Goal: Transaction & Acquisition: Purchase product/service

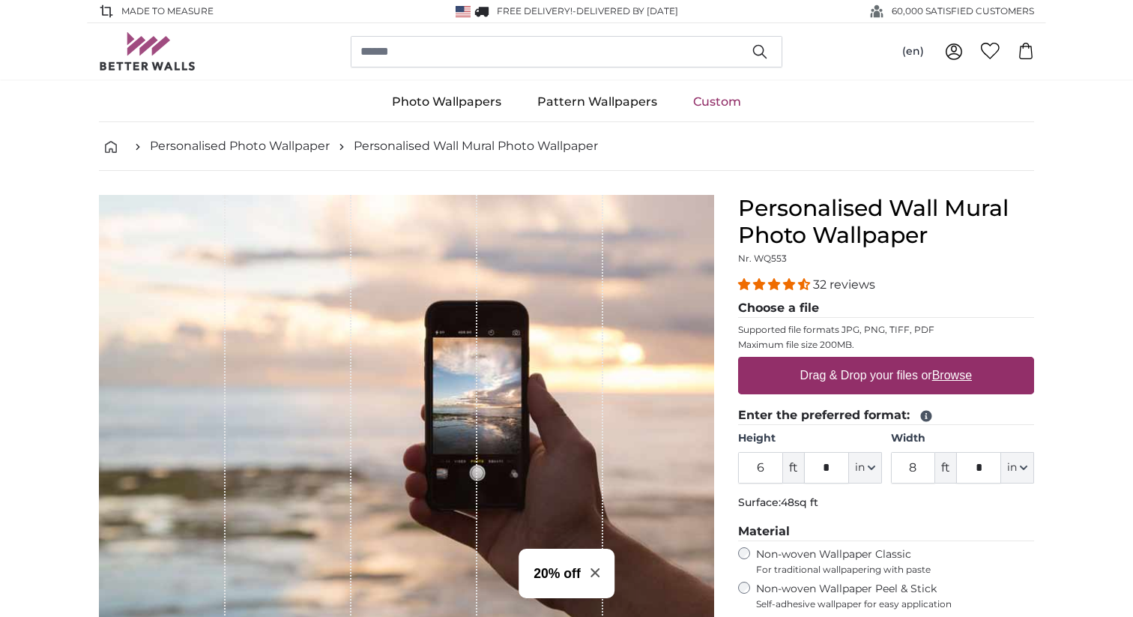
click at [963, 383] on label "Drag & Drop your files or Browse" at bounding box center [887, 376] width 184 height 30
click at [963, 361] on input "Drag & Drop your files or Browse" at bounding box center [886, 359] width 296 height 4
type input "**********"
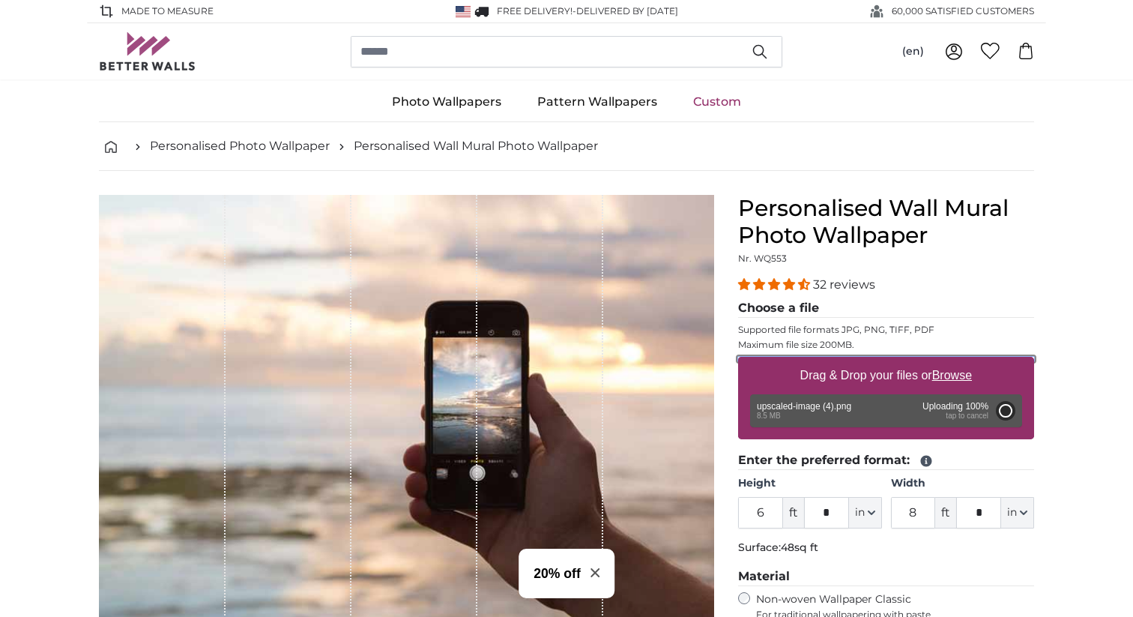
type input "6"
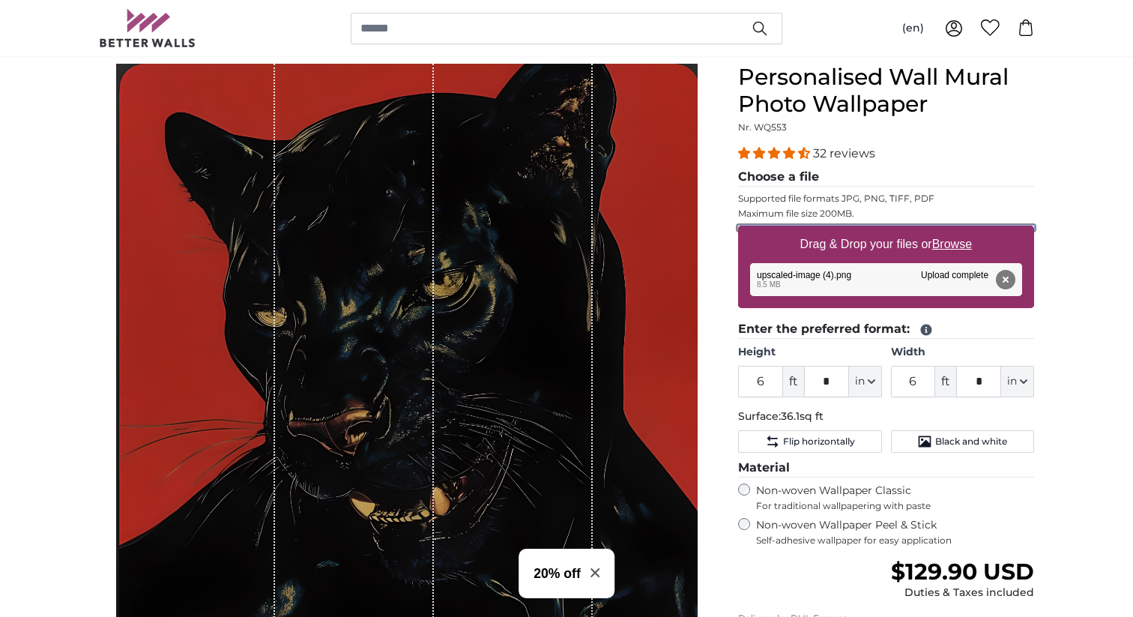
scroll to position [130, 0]
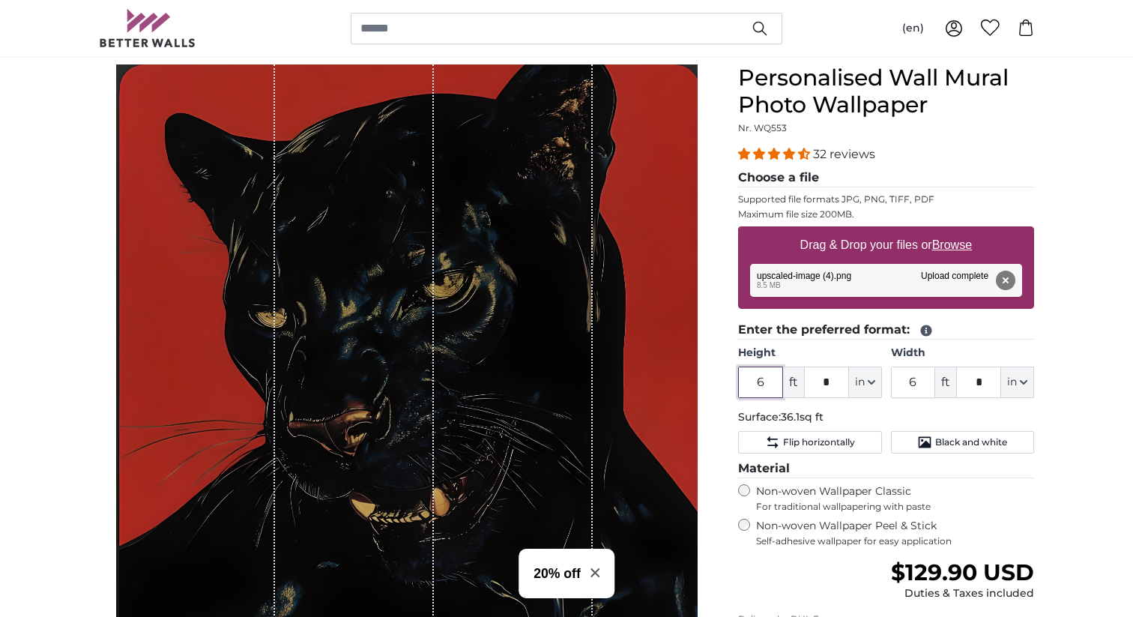
click at [774, 373] on input "6" at bounding box center [760, 382] width 45 height 31
click at [767, 390] on input "6" at bounding box center [760, 382] width 45 height 31
type input "5"
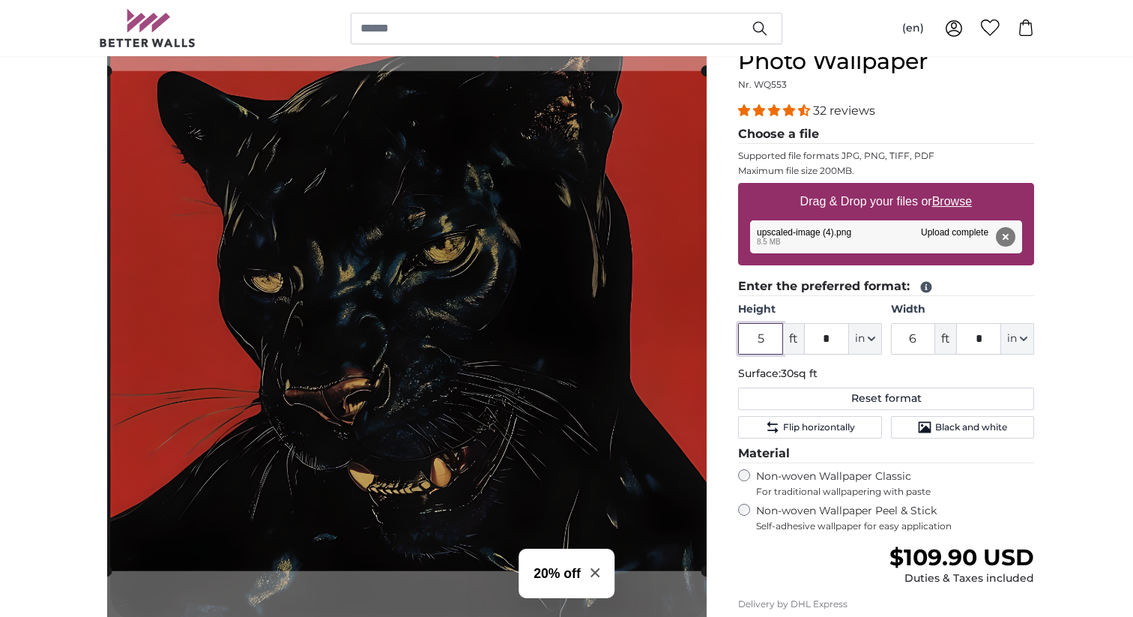
scroll to position [182, 0]
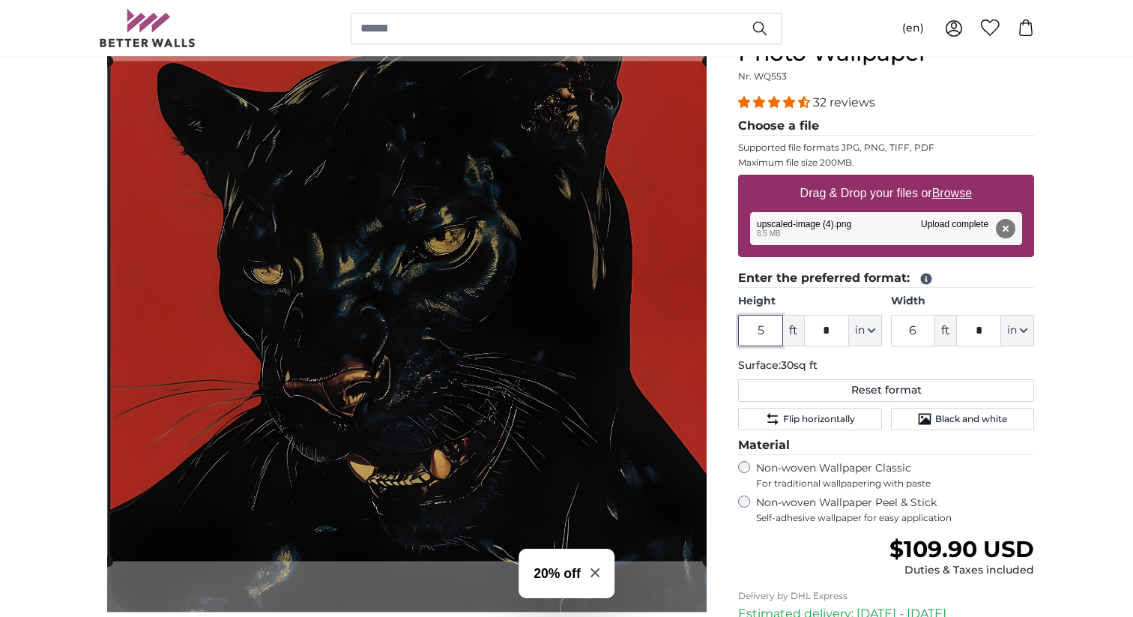
click at [539, 411] on cropper-handle at bounding box center [407, 311] width 600 height 500
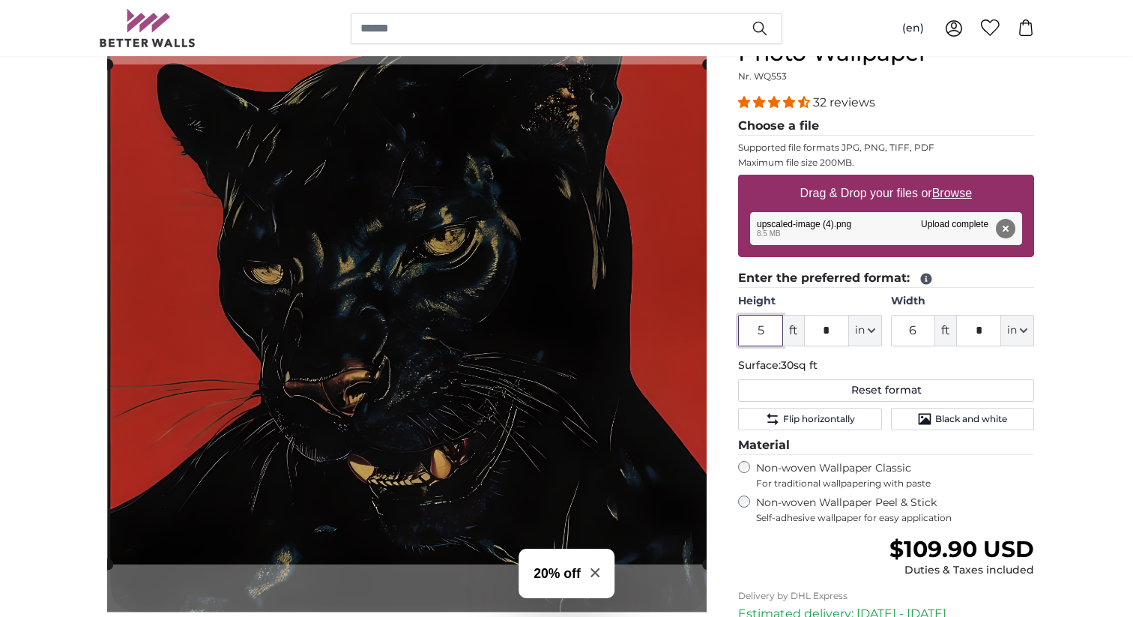
click at [539, 415] on cropper-handle at bounding box center [407, 314] width 600 height 500
type input "5"
